Goal: Task Accomplishment & Management: Complete application form

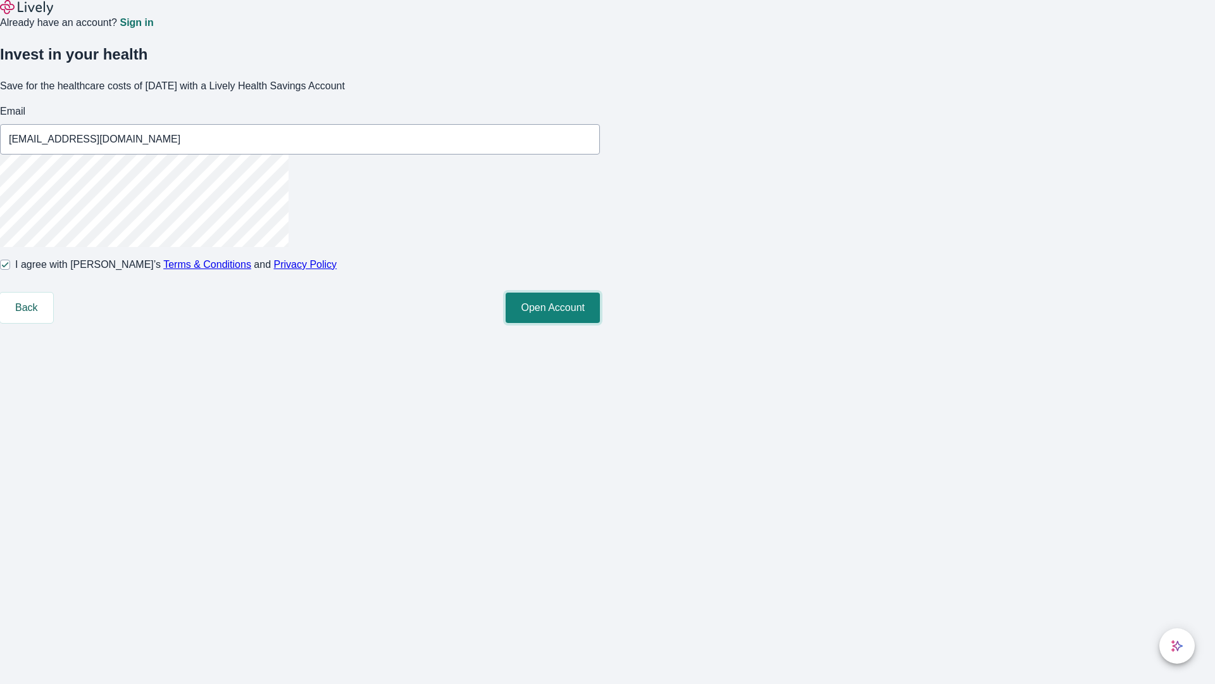
click at [600, 323] on button "Open Account" at bounding box center [553, 307] width 94 height 30
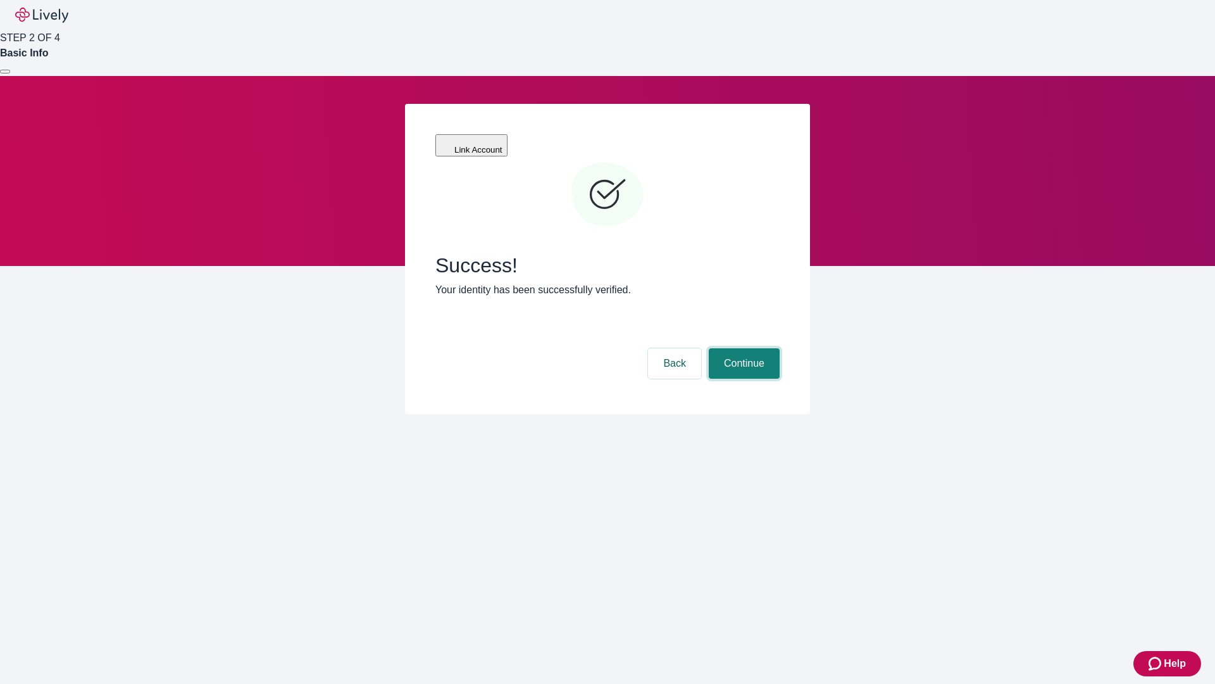
click at [743, 348] on button "Continue" at bounding box center [744, 363] width 71 height 30
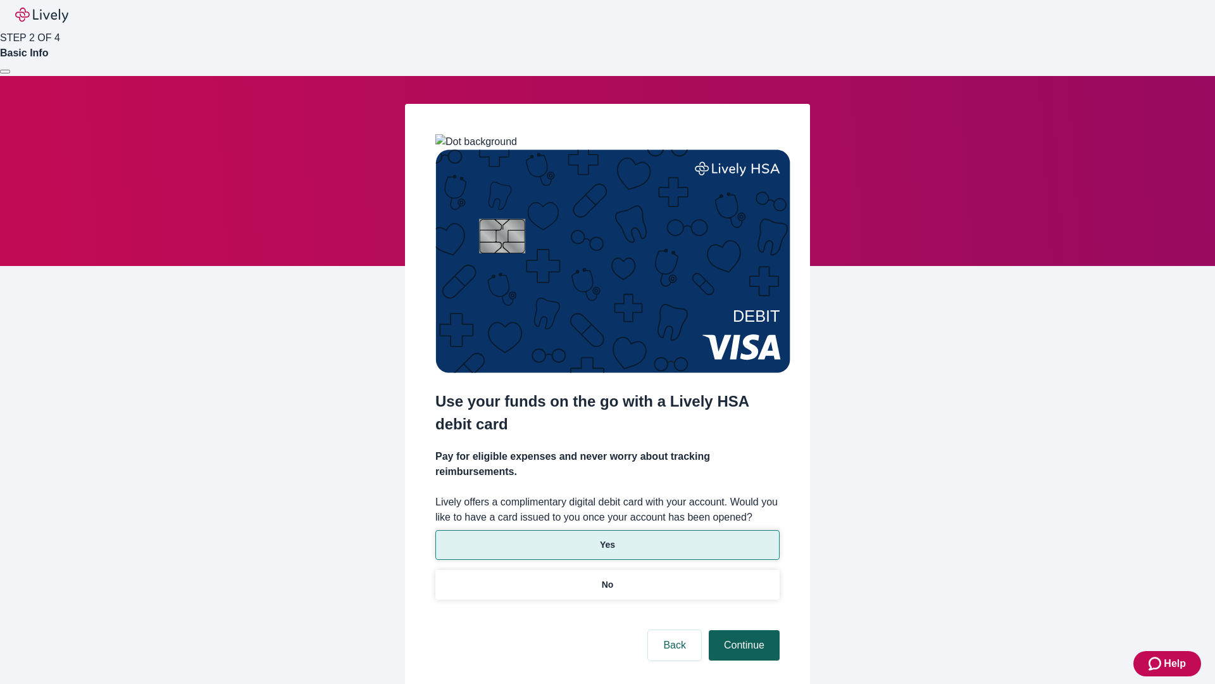
click at [607, 578] on p "No" at bounding box center [608, 584] width 12 height 13
click at [743, 630] on button "Continue" at bounding box center [744, 645] width 71 height 30
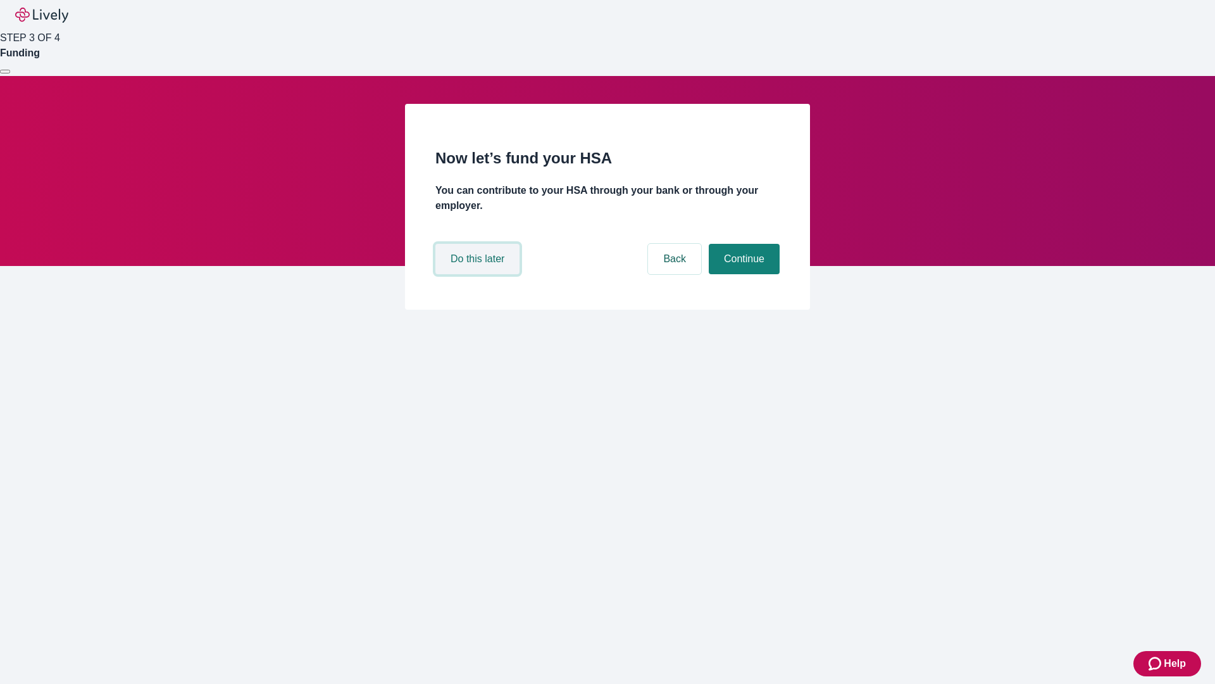
click at [479, 274] on button "Do this later" at bounding box center [478, 259] width 84 height 30
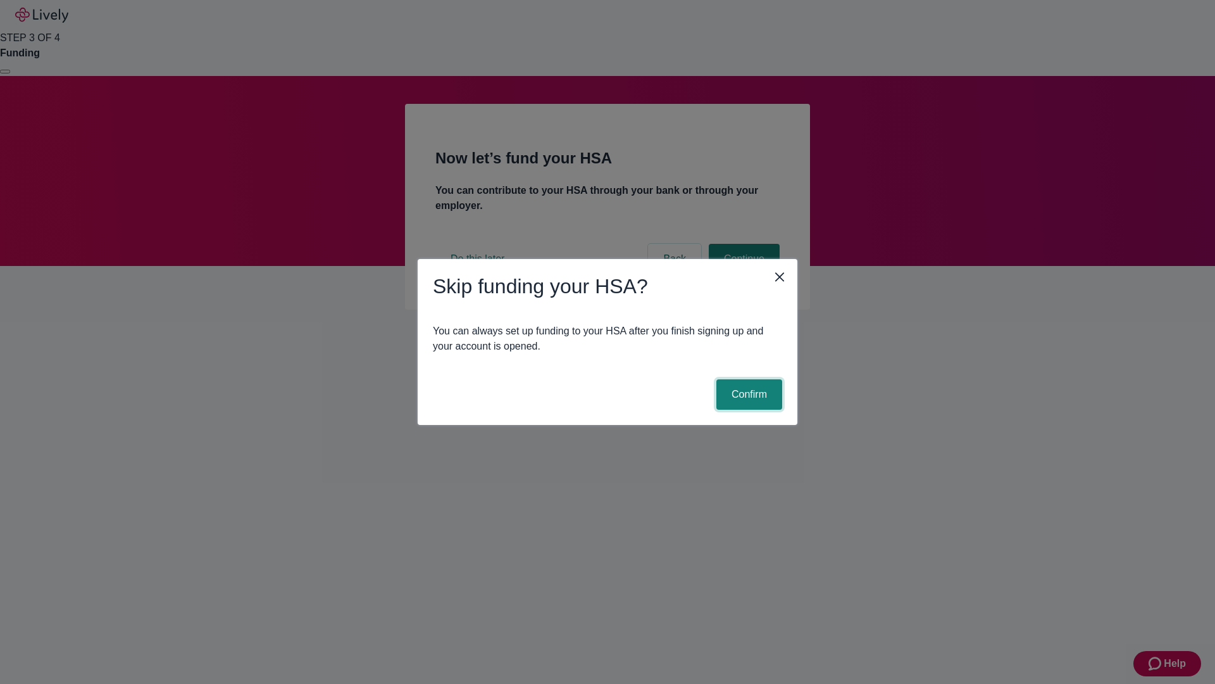
click at [748, 394] on button "Confirm" at bounding box center [750, 394] width 66 height 30
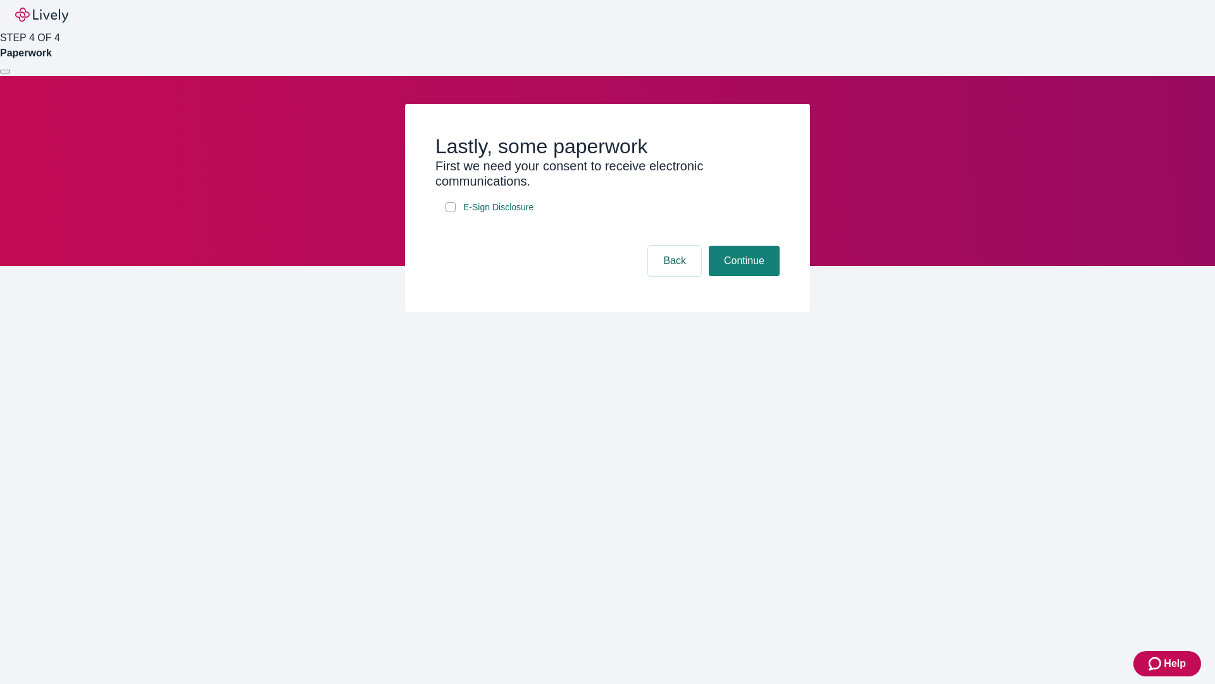
click at [451, 212] on input "E-Sign Disclosure" at bounding box center [451, 207] width 10 height 10
checkbox input "true"
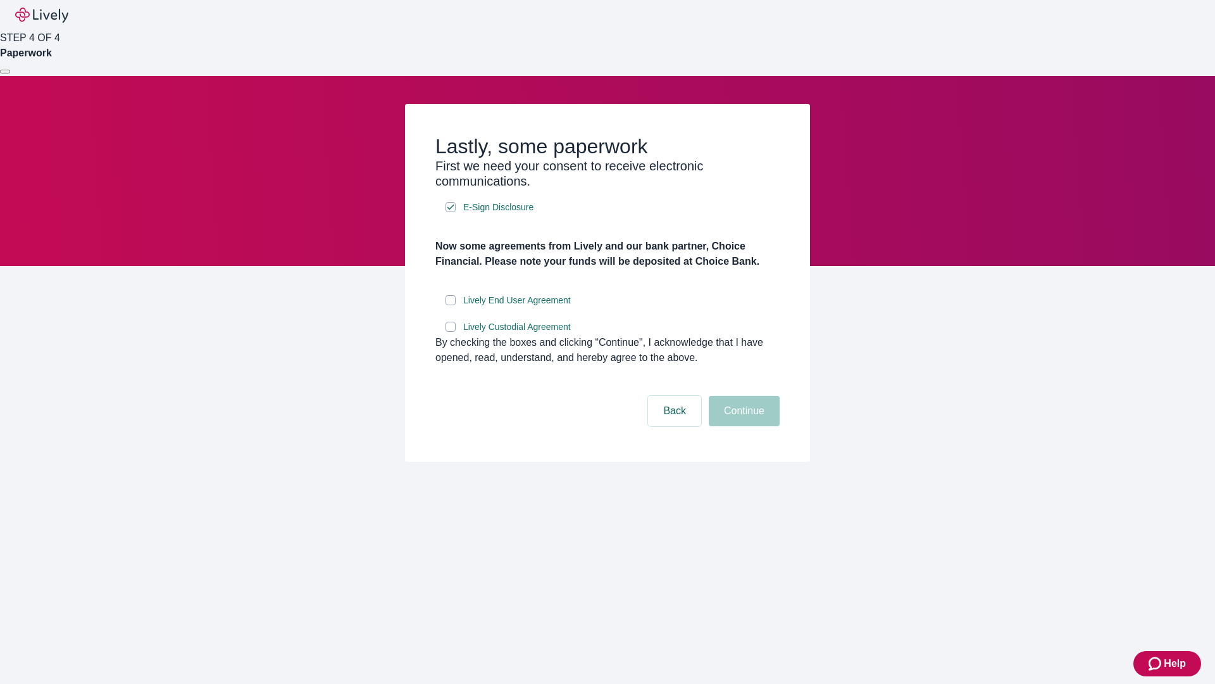
click at [451, 305] on input "Lively End User Agreement" at bounding box center [451, 300] width 10 height 10
checkbox input "true"
click at [451, 332] on input "Lively Custodial Agreement" at bounding box center [451, 327] width 10 height 10
checkbox input "true"
click at [743, 426] on button "Continue" at bounding box center [744, 411] width 71 height 30
